Goal: Information Seeking & Learning: Find specific fact

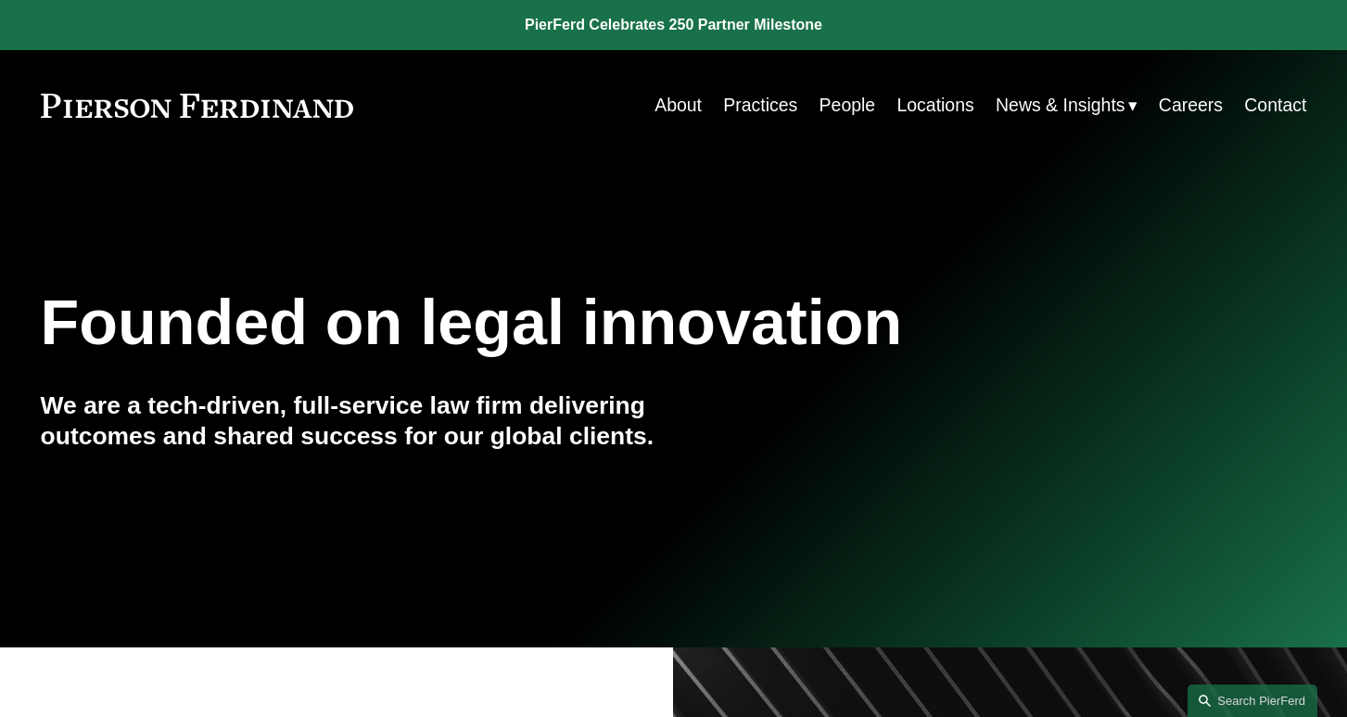
click at [829, 105] on link "People" at bounding box center [848, 105] width 57 height 36
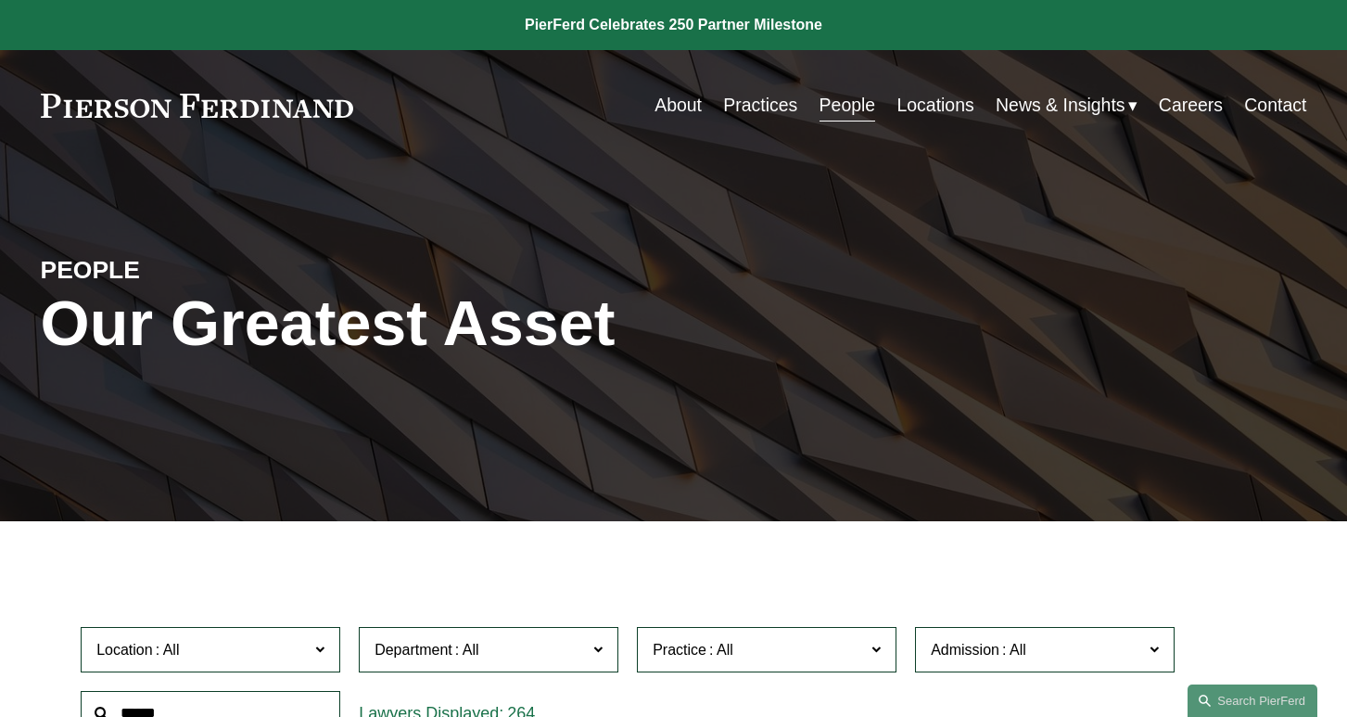
scroll to position [327, 0]
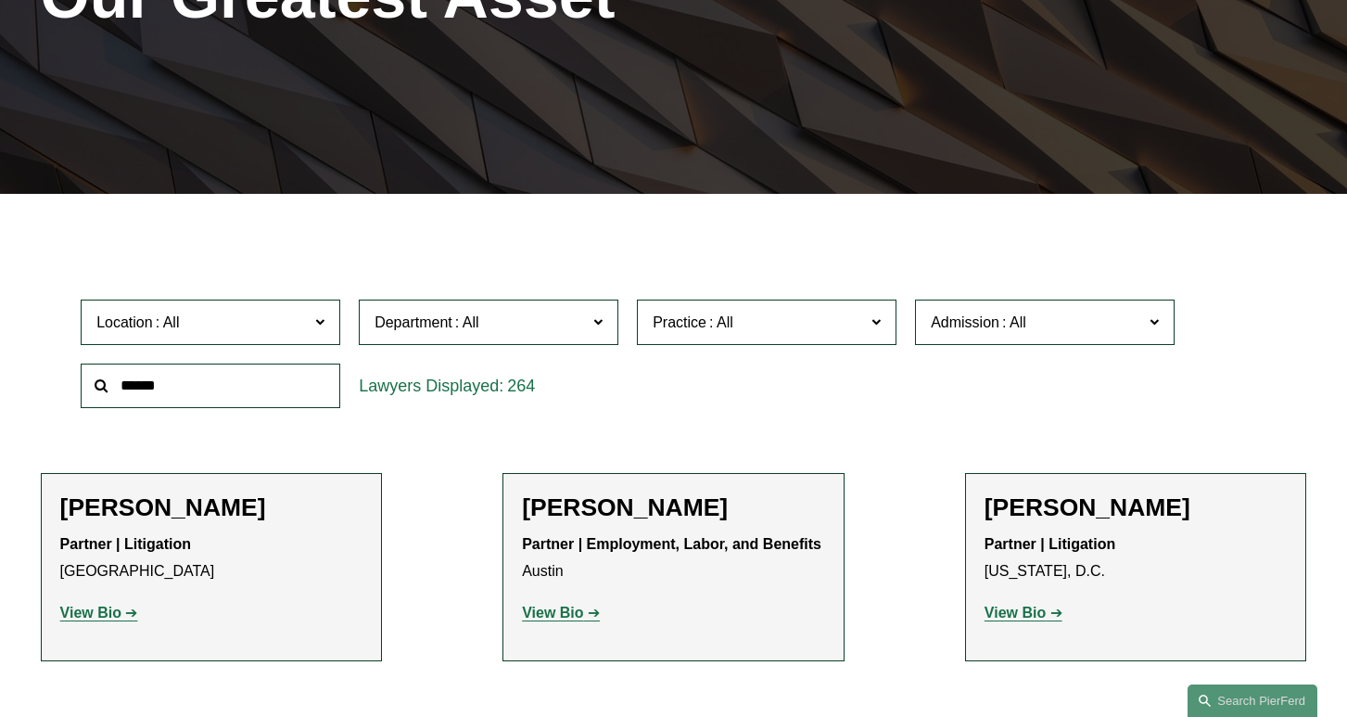
click at [253, 387] on input "text" at bounding box center [211, 385] width 260 height 45
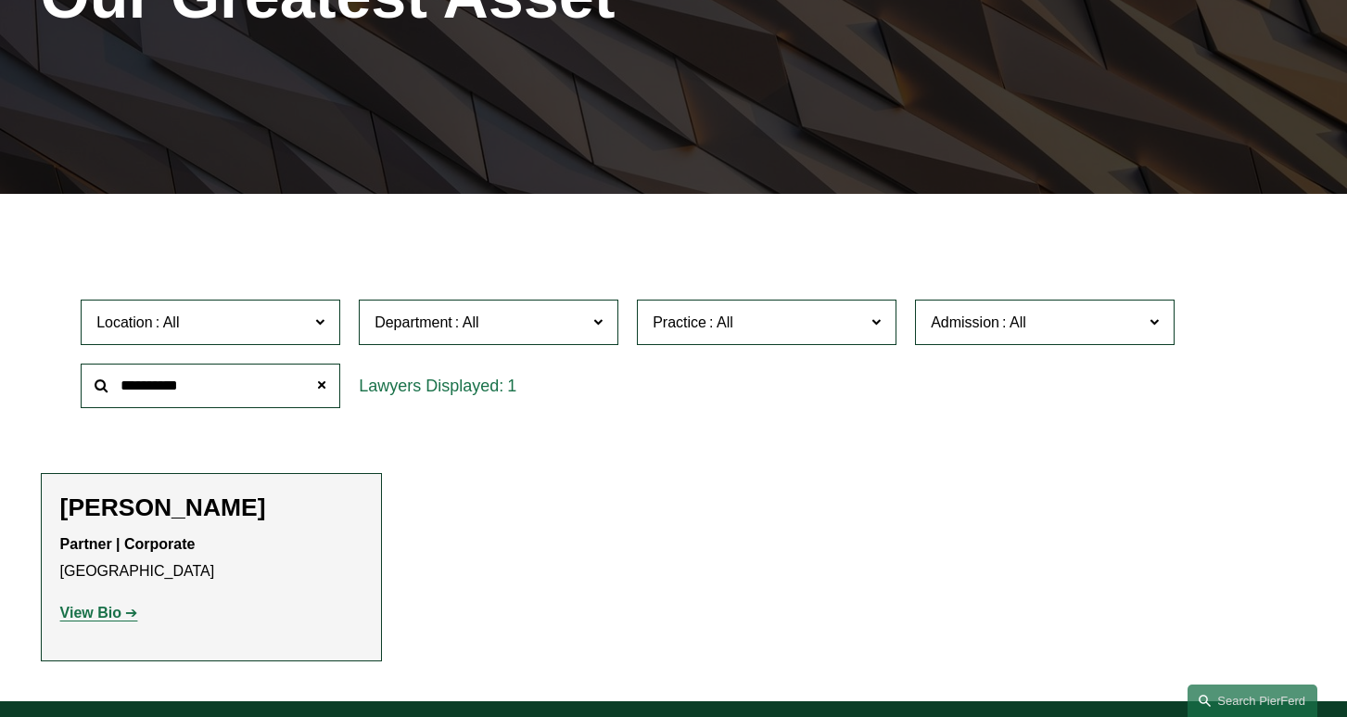
type input "**********"
click at [111, 617] on strong "View Bio" at bounding box center [90, 612] width 61 height 16
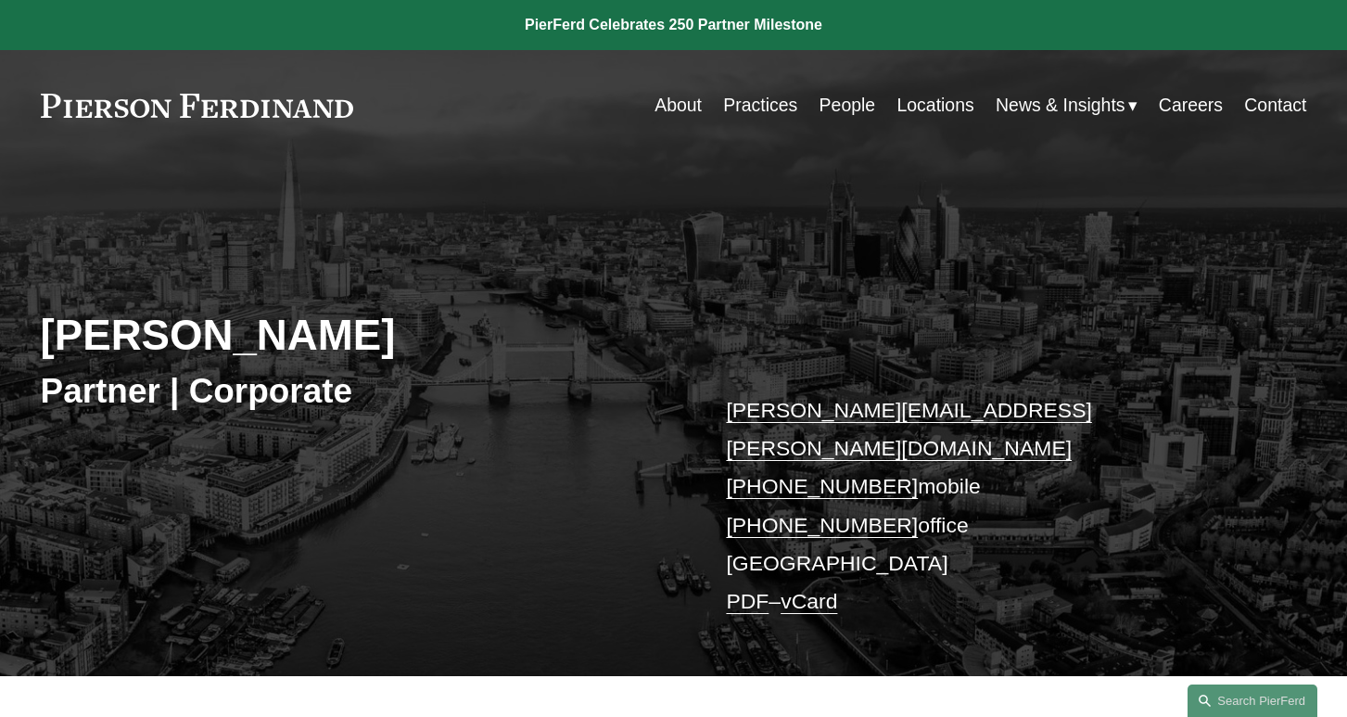
scroll to position [599, 0]
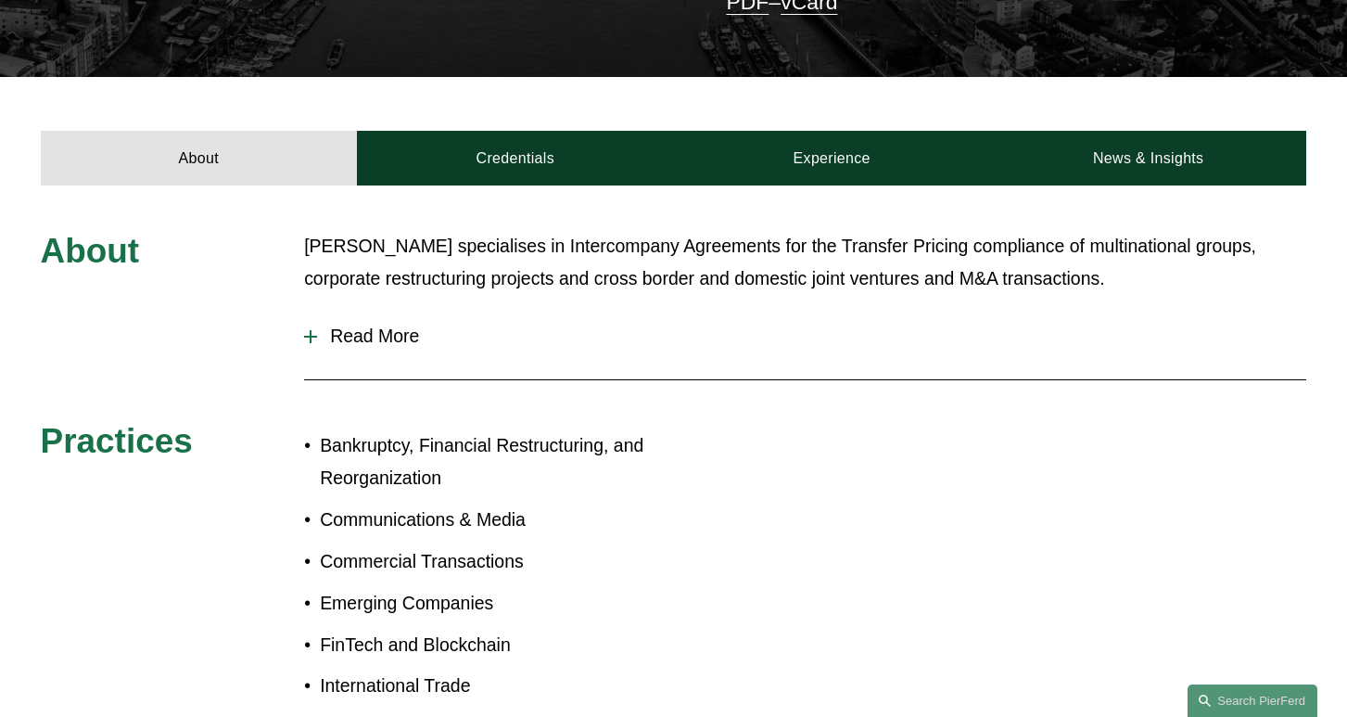
click at [323, 325] on span "Read More" at bounding box center [811, 335] width 989 height 21
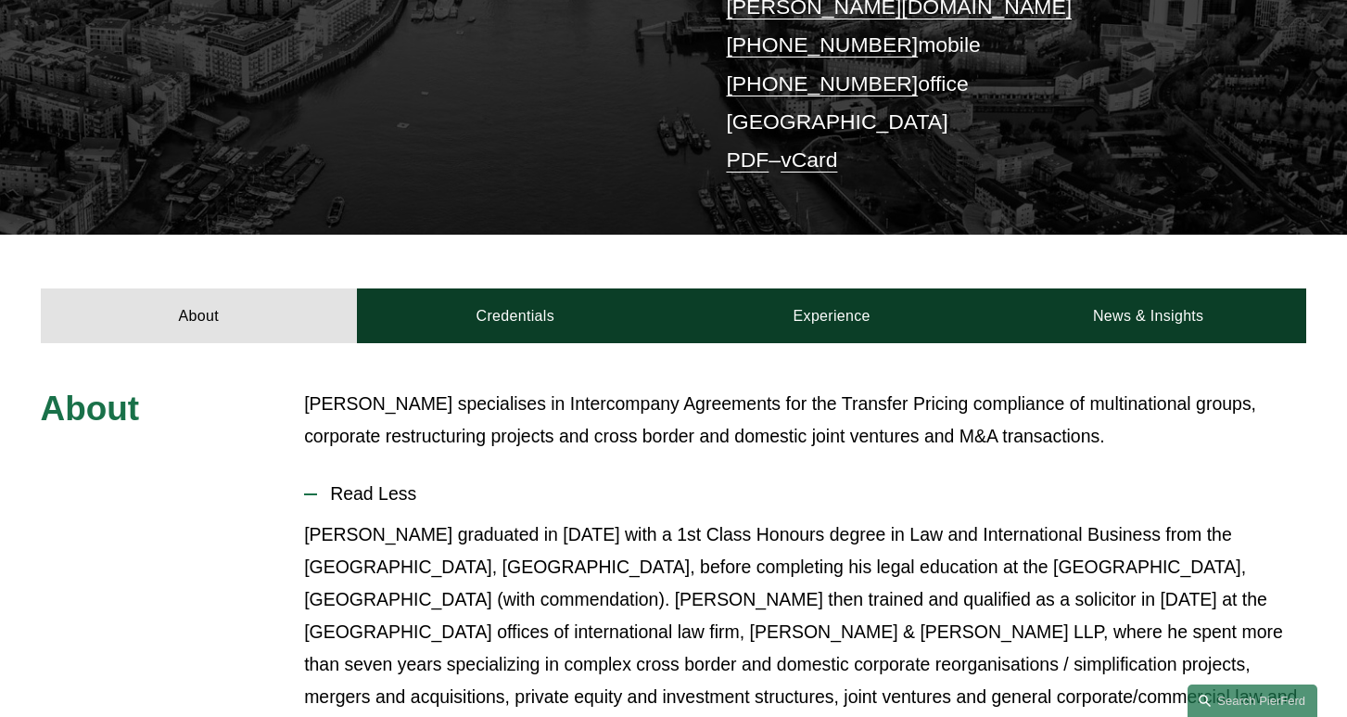
scroll to position [536, 0]
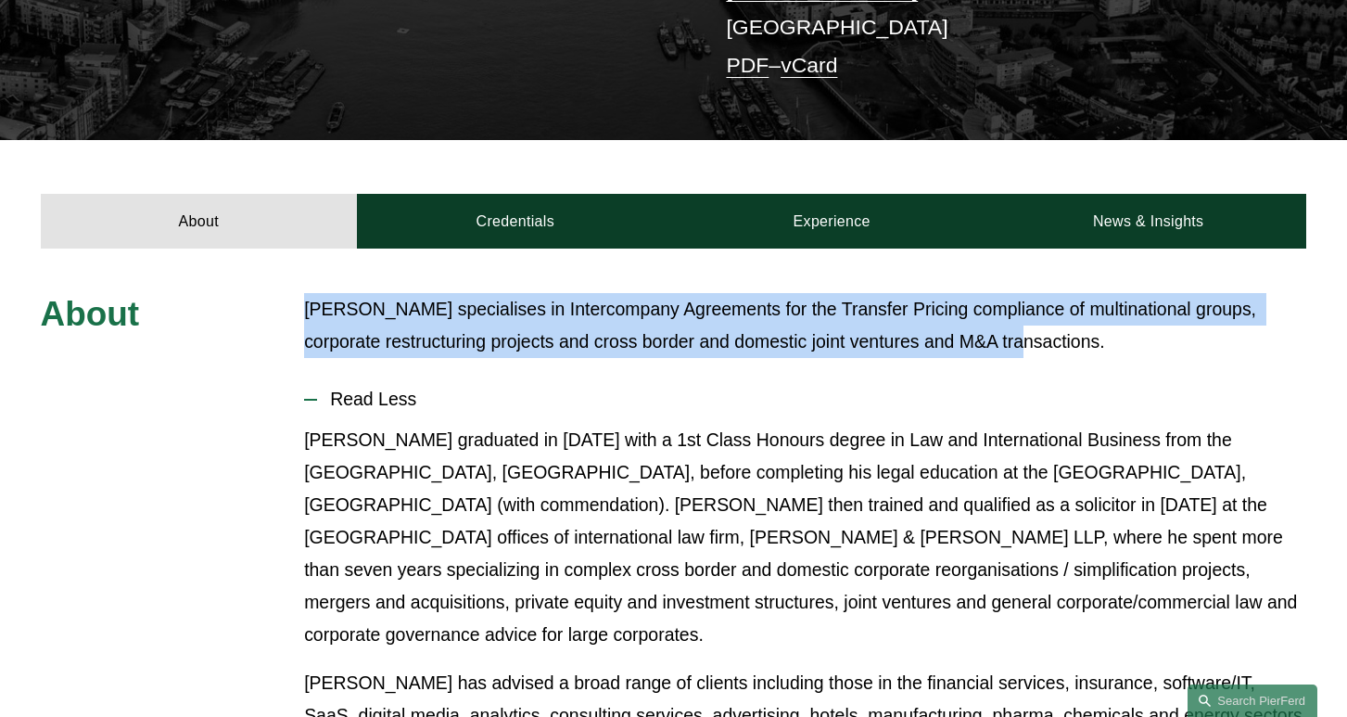
drag, startPoint x: 304, startPoint y: 273, endPoint x: 1034, endPoint y: 290, distance: 729.8
click at [1033, 293] on p "Ivan specialises in Intercompany Agreements for the Transfer Pricing compliance…" at bounding box center [805, 325] width 1002 height 65
copy p "Ivan specialises in Intercompany Agreements for the Transfer Pricing compliance…"
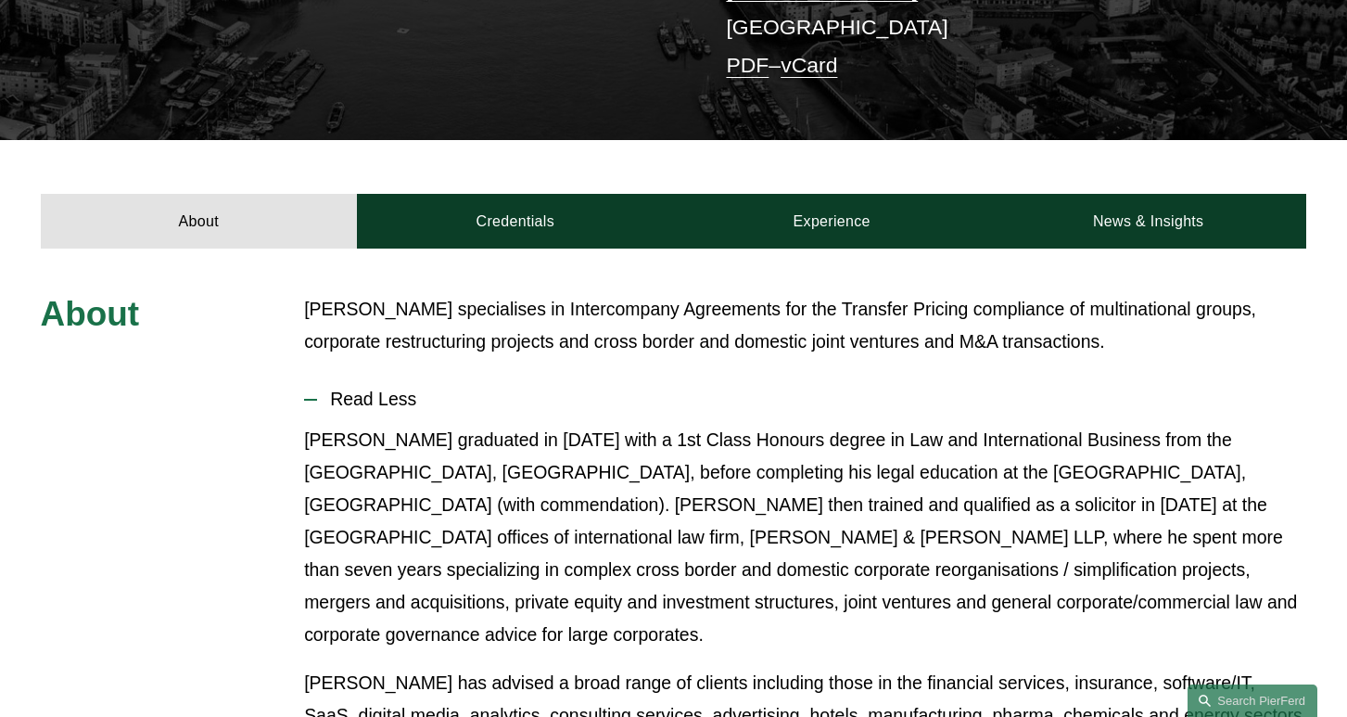
click at [581, 293] on p "Ivan specialises in Intercompany Agreements for the Transfer Pricing compliance…" at bounding box center [805, 325] width 1002 height 65
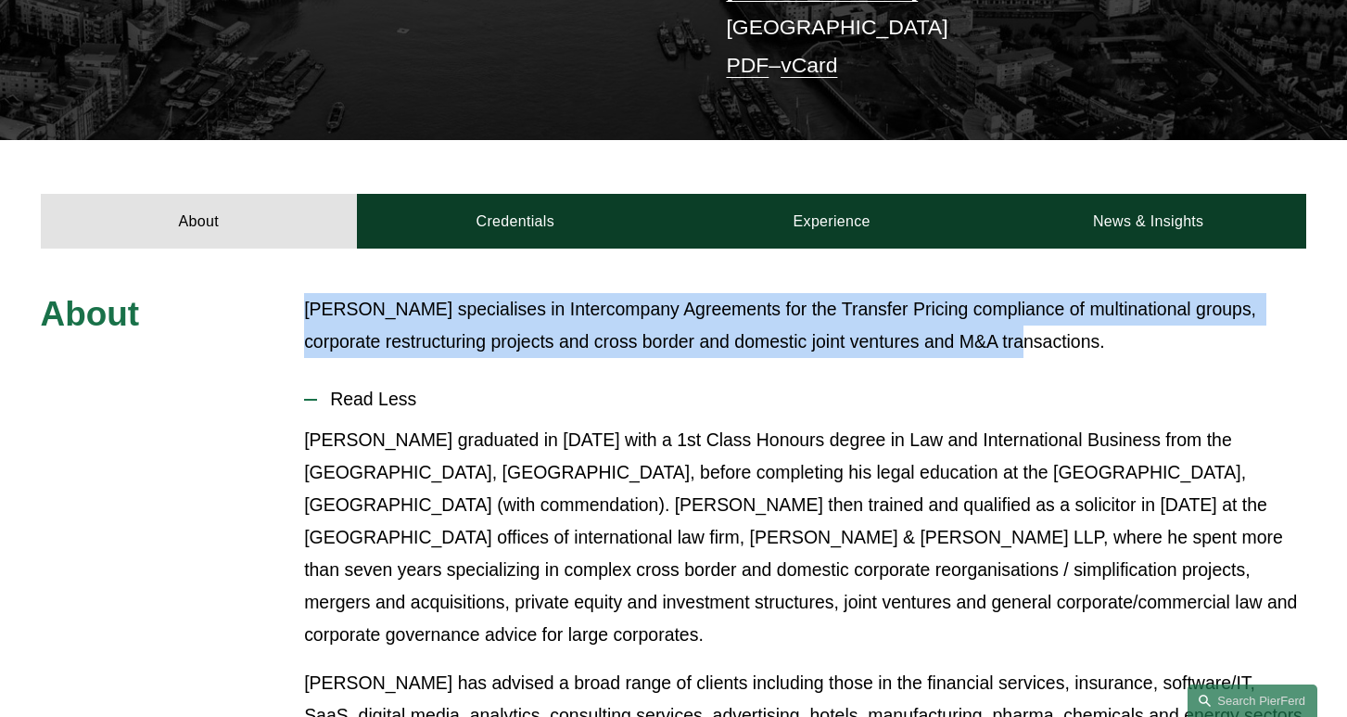
drag, startPoint x: 303, startPoint y: 276, endPoint x: 1012, endPoint y: 308, distance: 709.9
copy p "Ivan specialises in Intercompany Agreements for the Transfer Pricing compliance…"
